Goal: Book appointment/travel/reservation

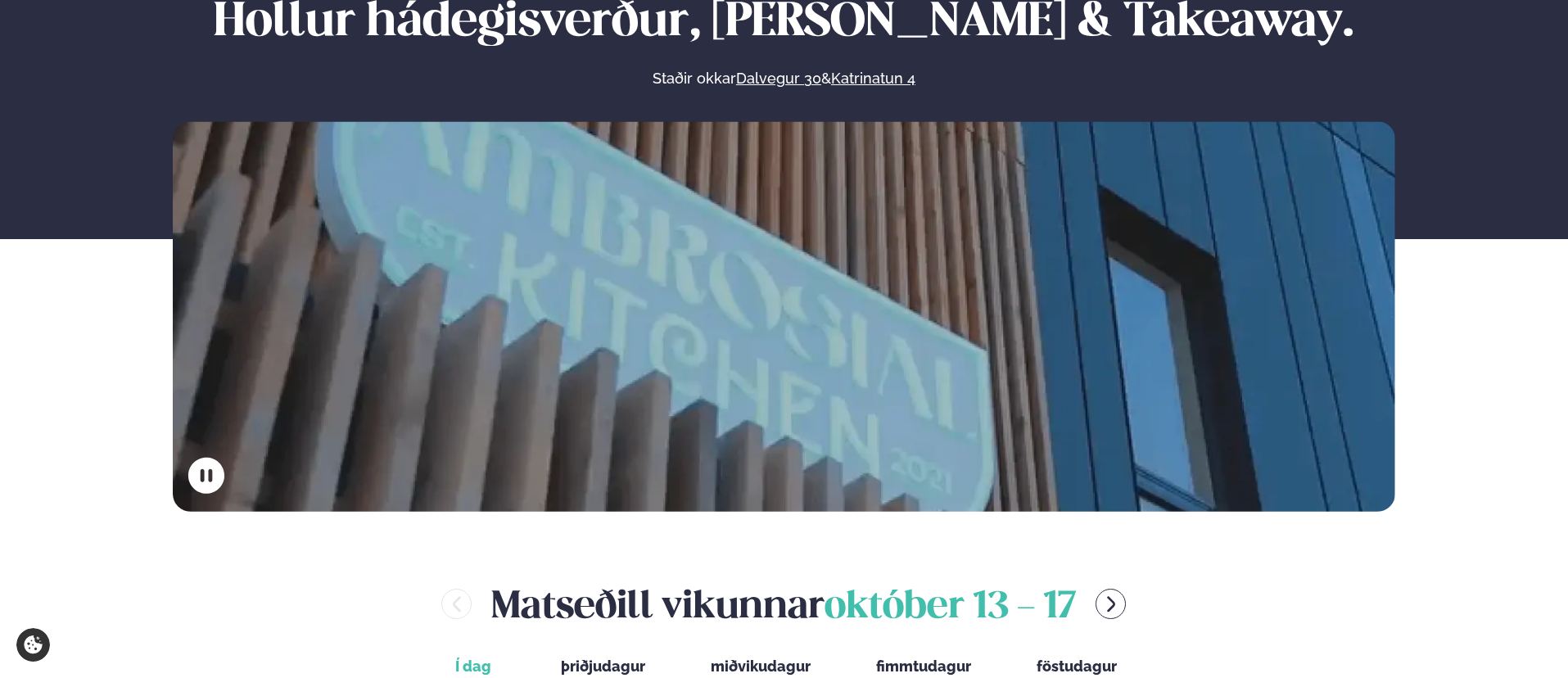
scroll to position [656, 0]
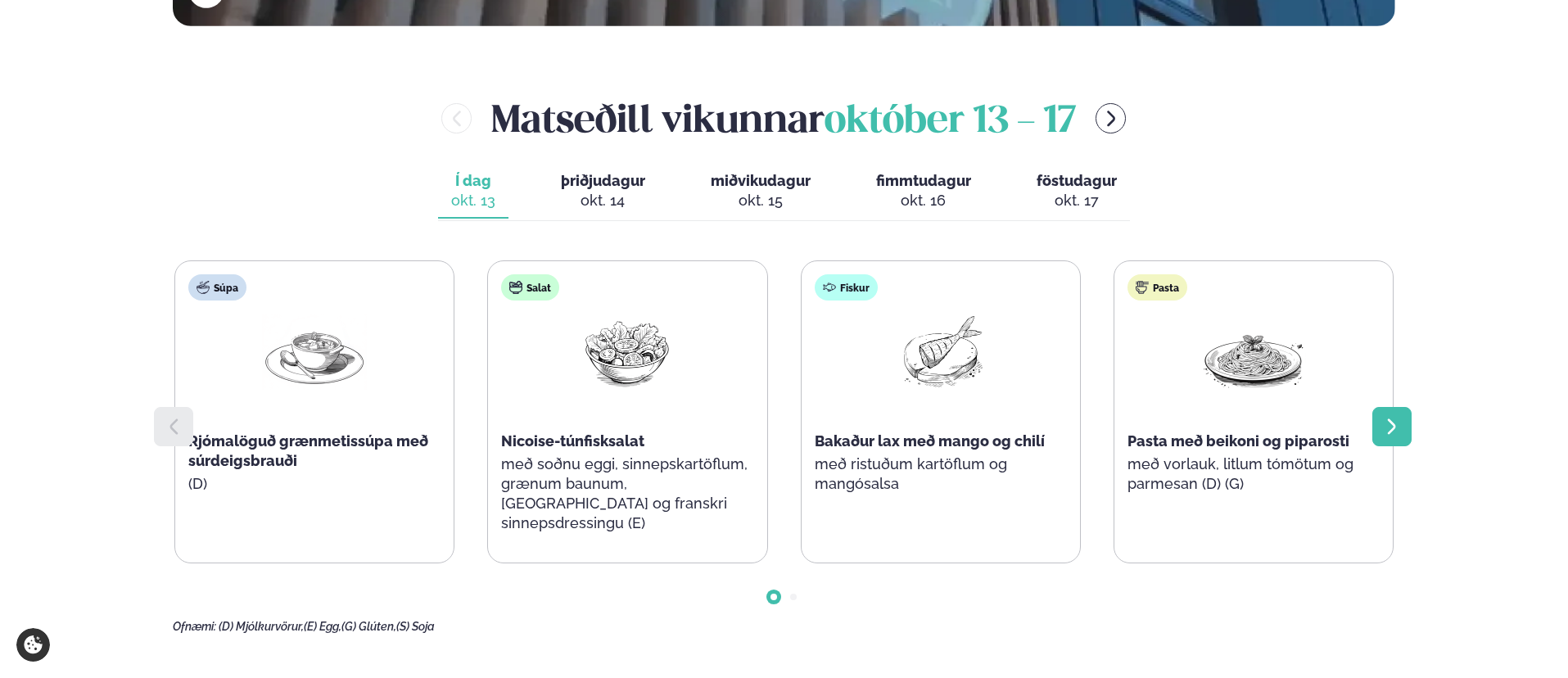
click at [1233, 427] on icon at bounding box center [1391, 426] width 19 height 19
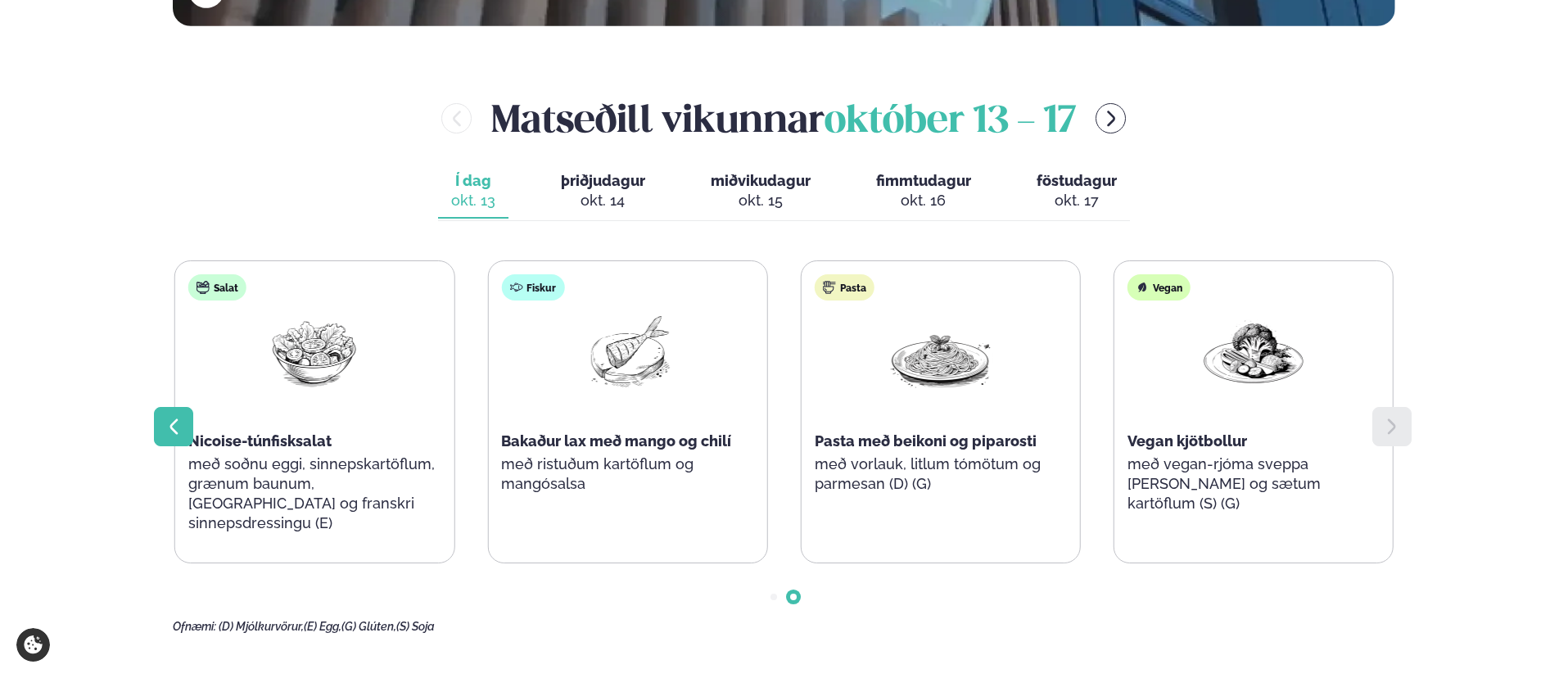
click at [161, 426] on div at bounding box center [173, 426] width 39 height 39
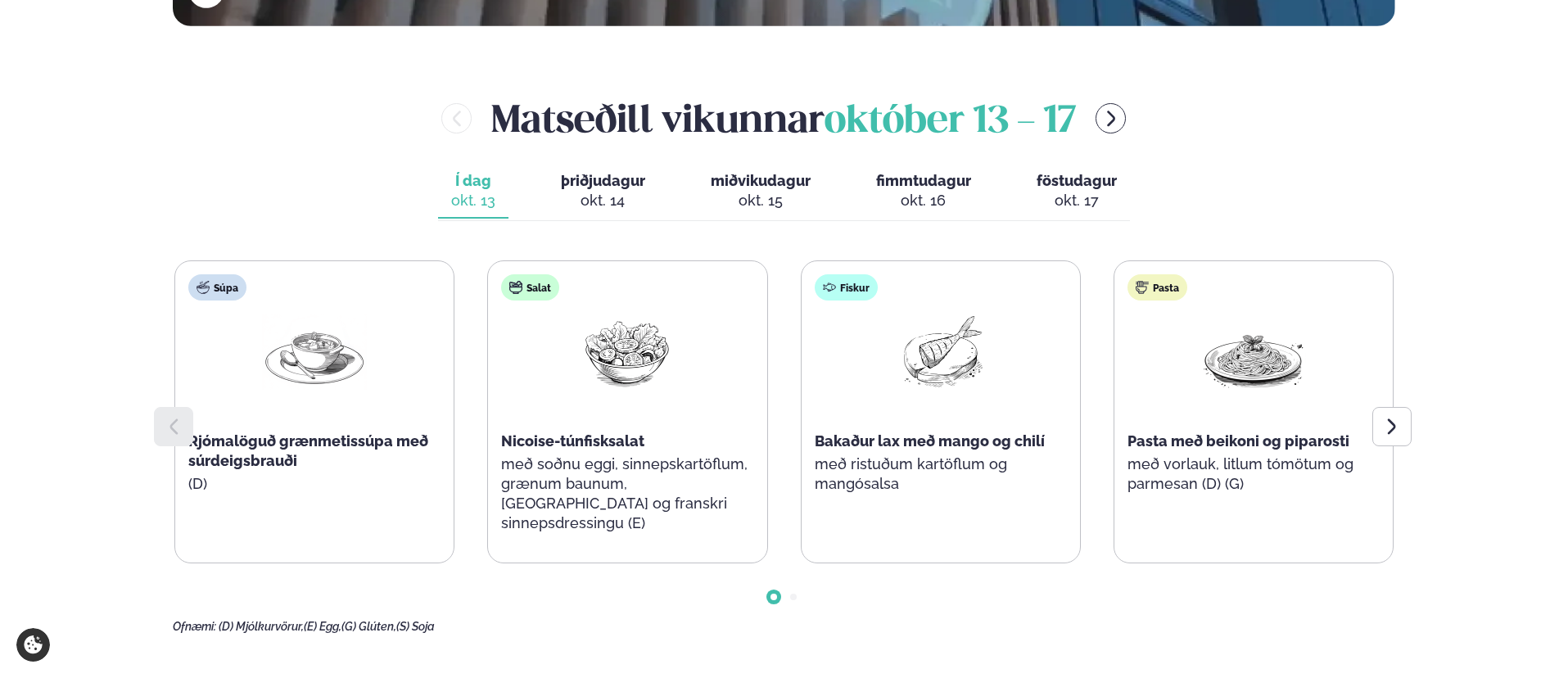
click at [608, 193] on div "okt. 14" at bounding box center [603, 200] width 85 height 19
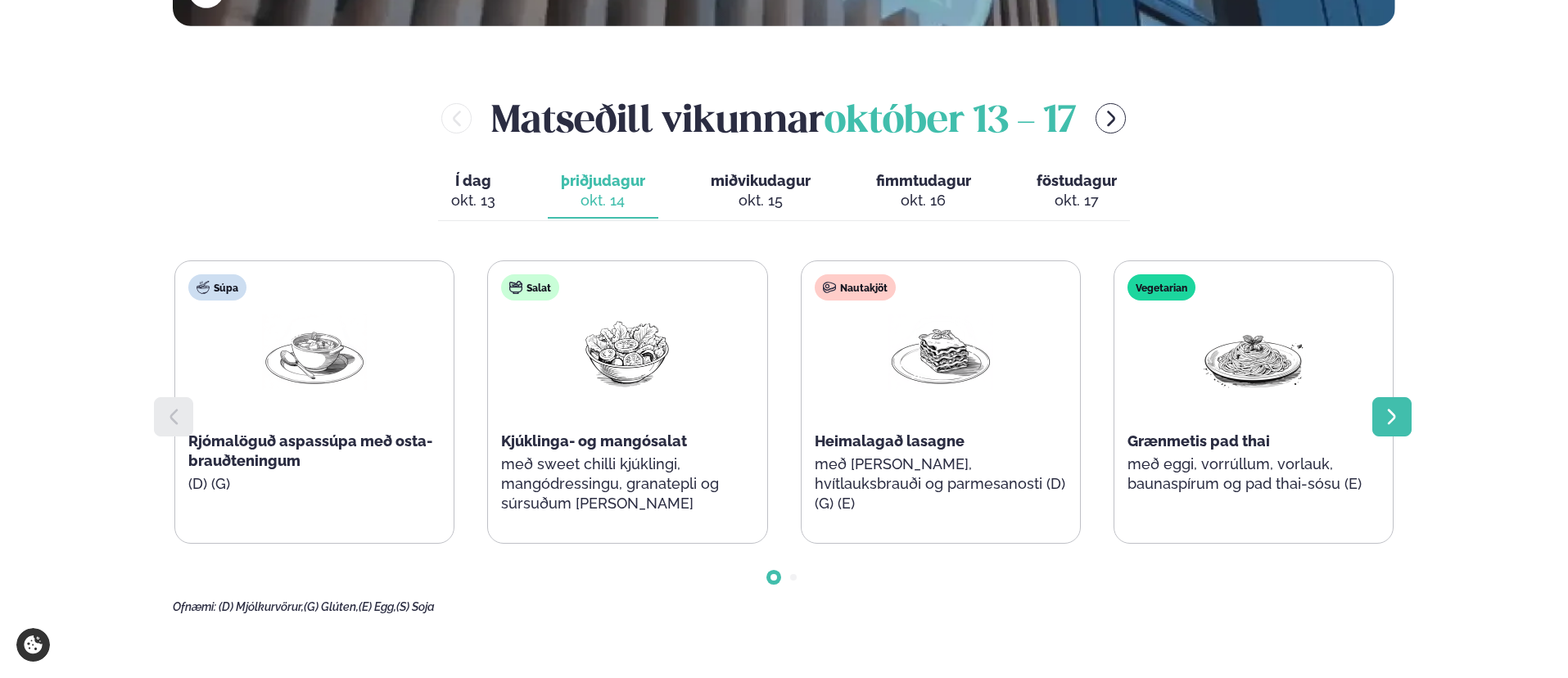
click at [1233, 410] on div at bounding box center [1391, 416] width 39 height 39
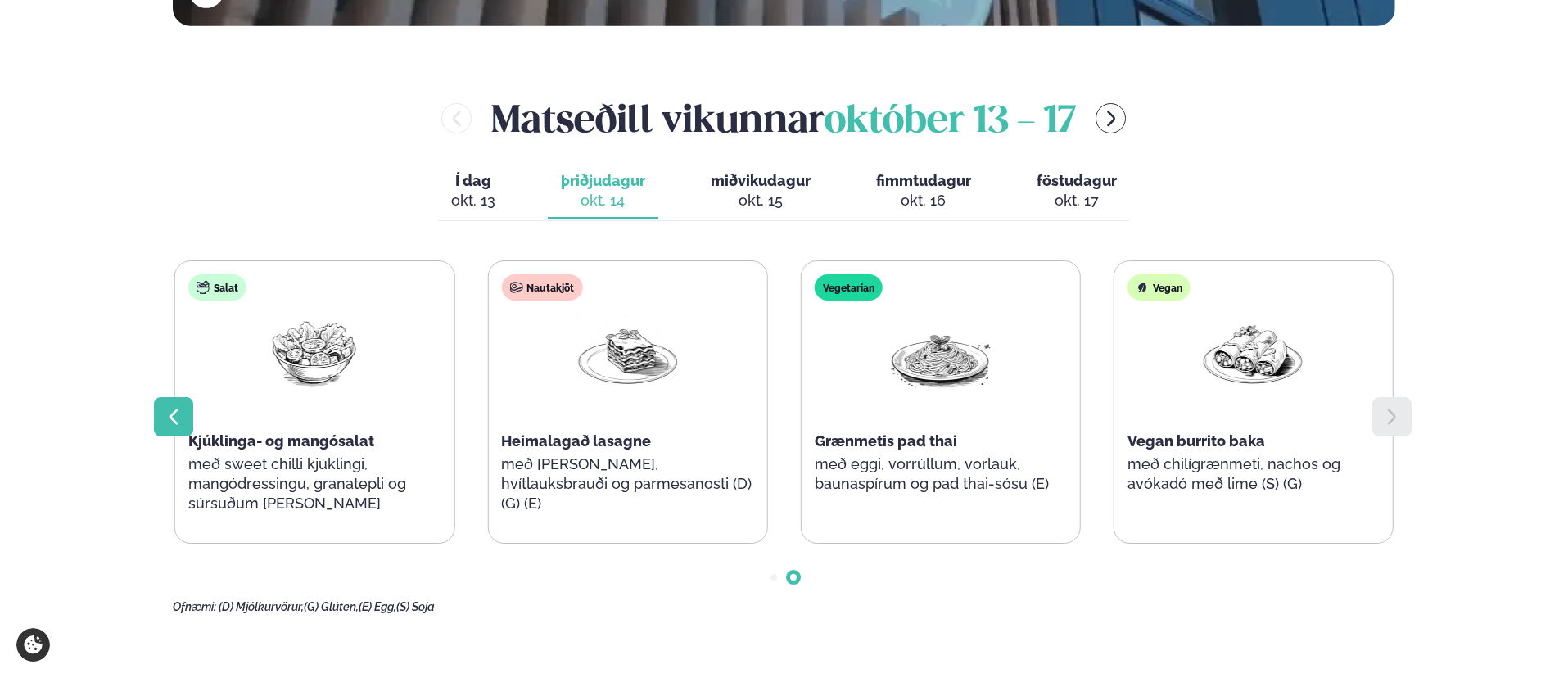
click at [171, 411] on icon at bounding box center [173, 416] width 19 height 19
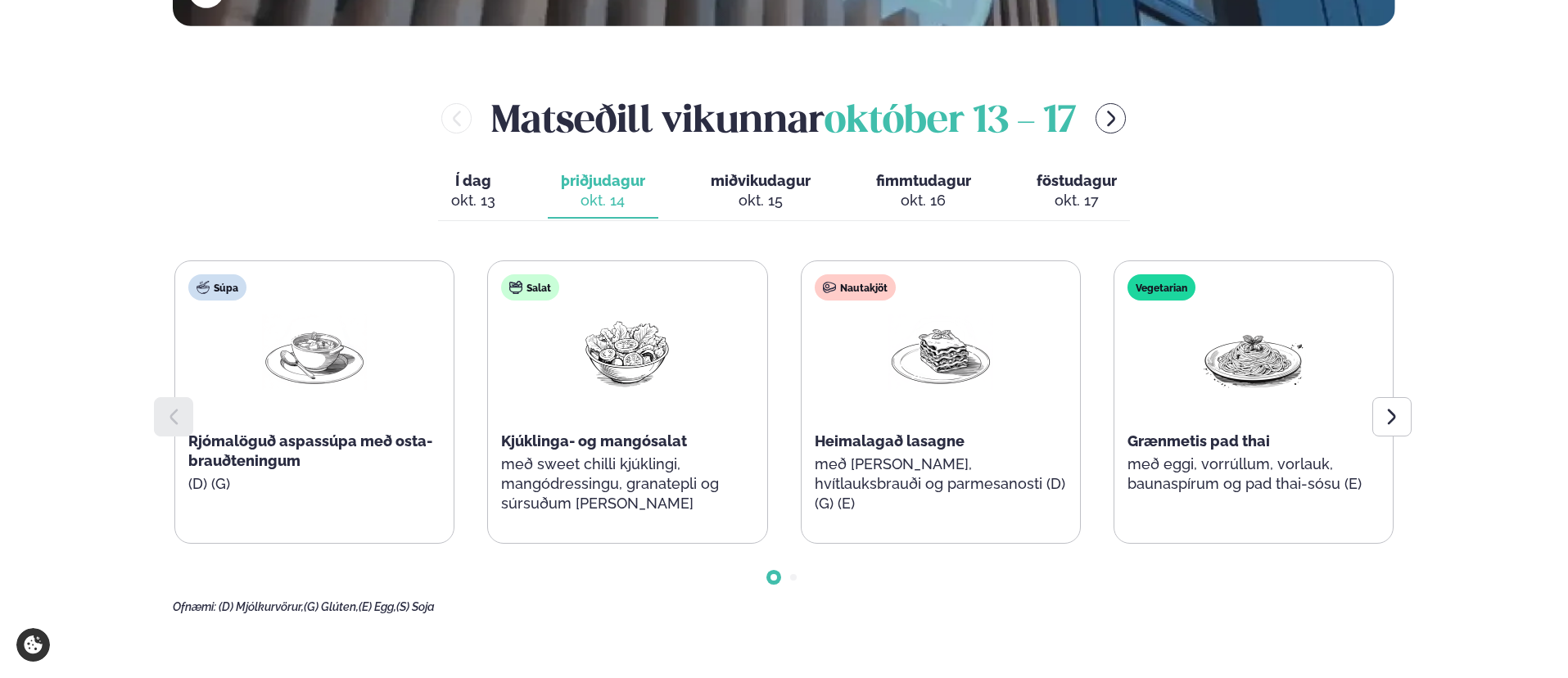
click at [753, 186] on span "miðvikudagur" at bounding box center [760, 180] width 100 height 18
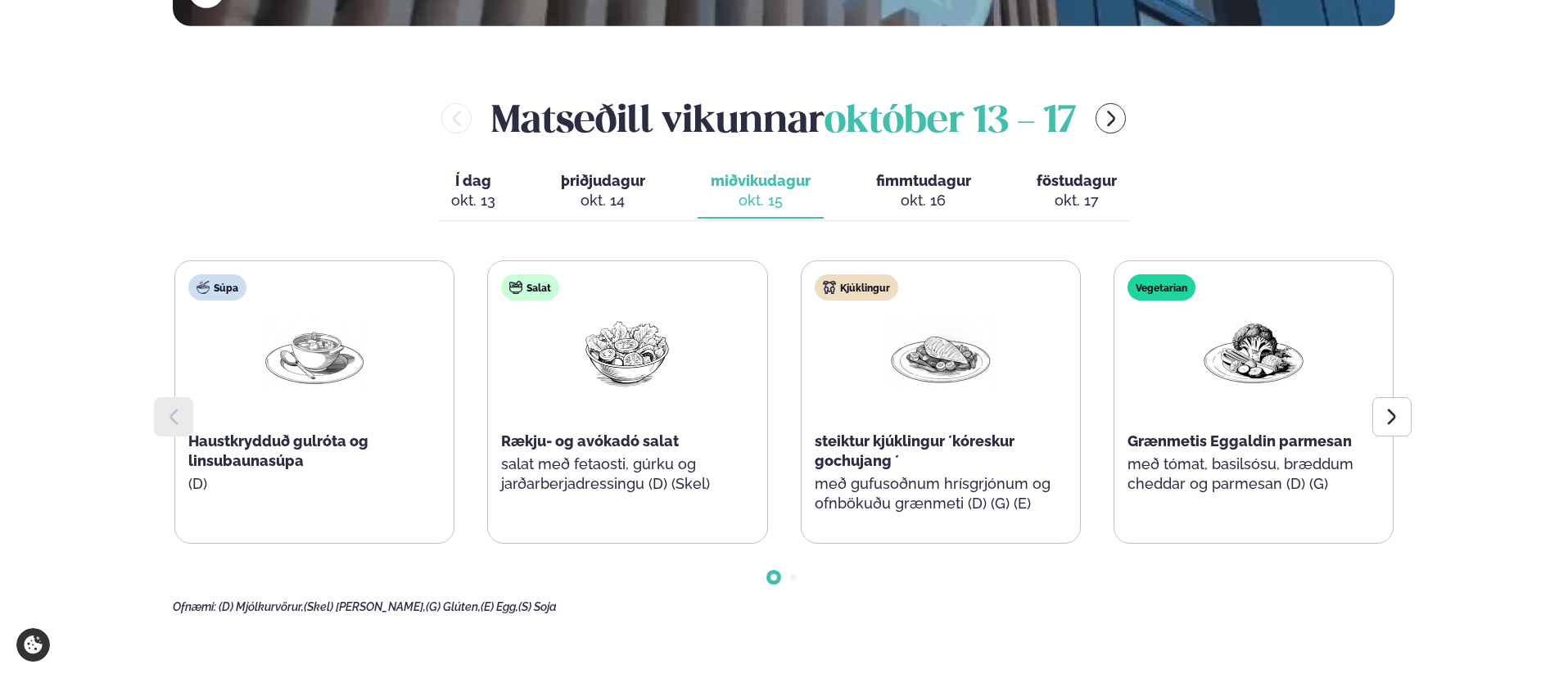
click at [882, 178] on span "fimmtudagur" at bounding box center [923, 180] width 95 height 18
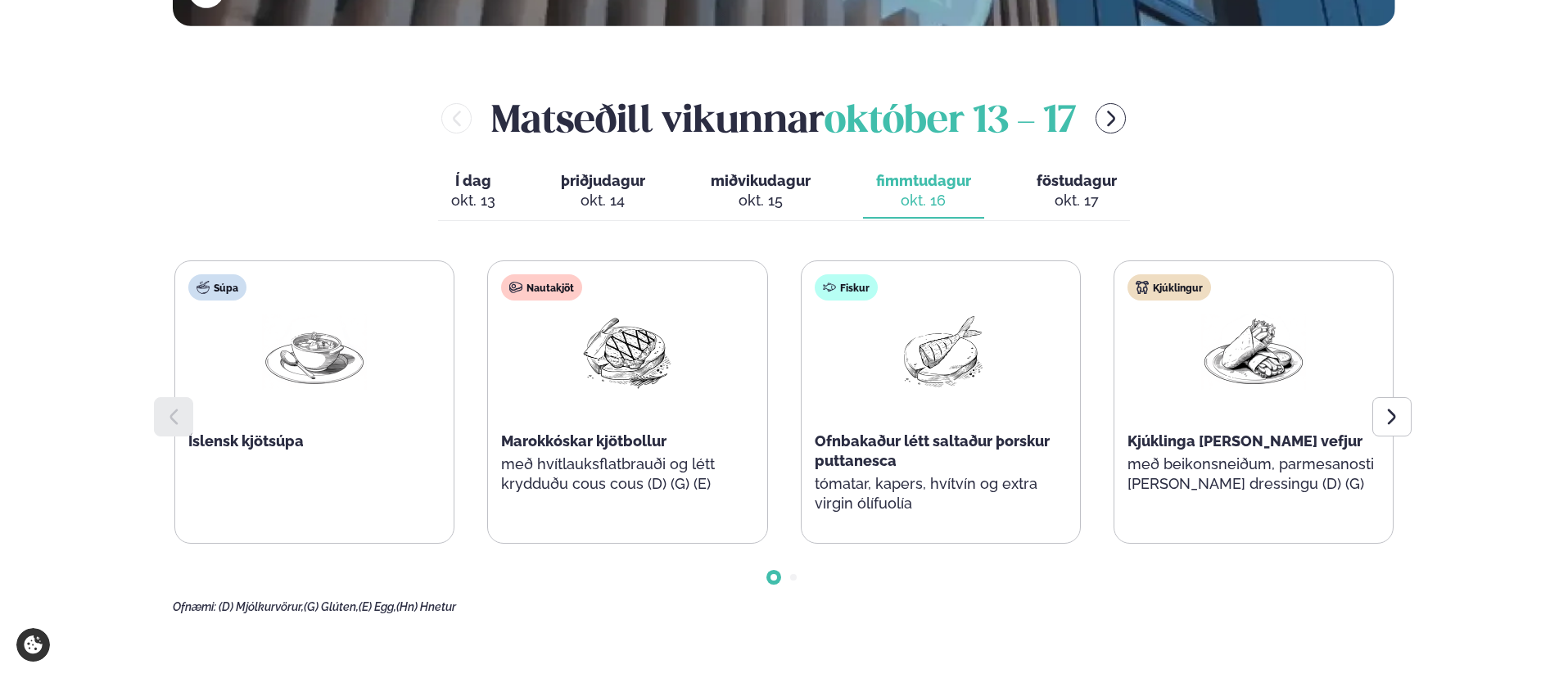
click at [1069, 177] on span "föstudagur" at bounding box center [1077, 180] width 80 height 18
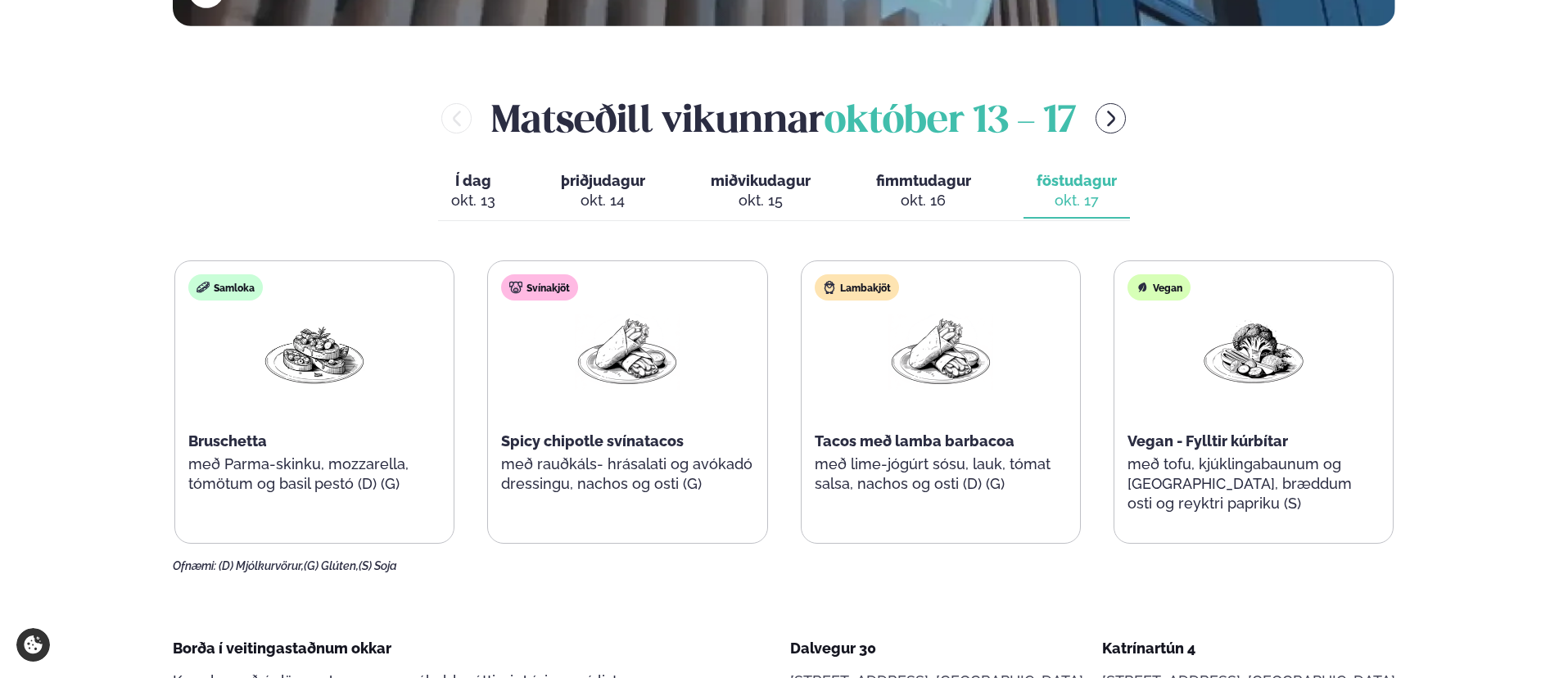
click at [490, 186] on span "Í dag" at bounding box center [473, 180] width 44 height 19
